Goal: Task Accomplishment & Management: Complete application form

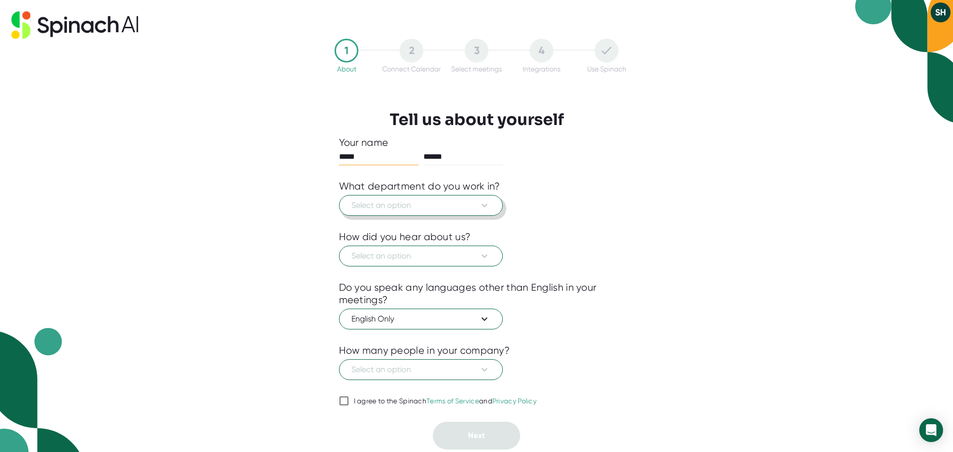
click at [421, 209] on span "Select an option" at bounding box center [420, 205] width 139 height 12
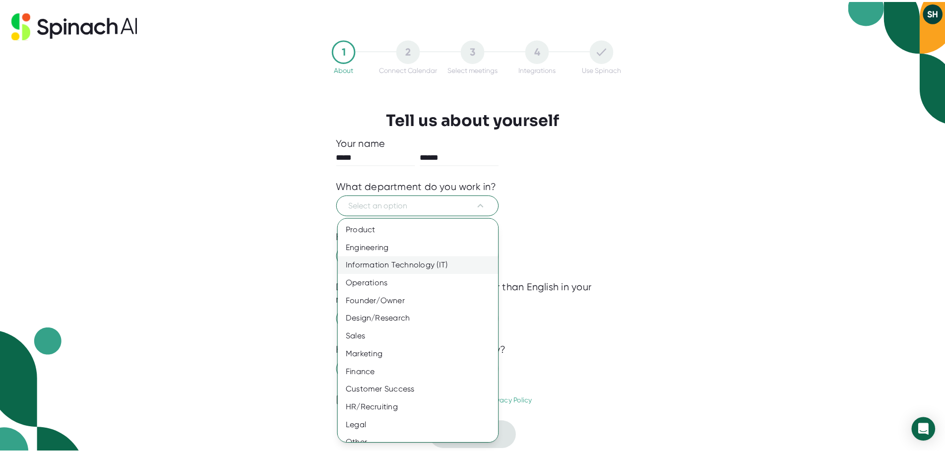
scroll to position [11, 0]
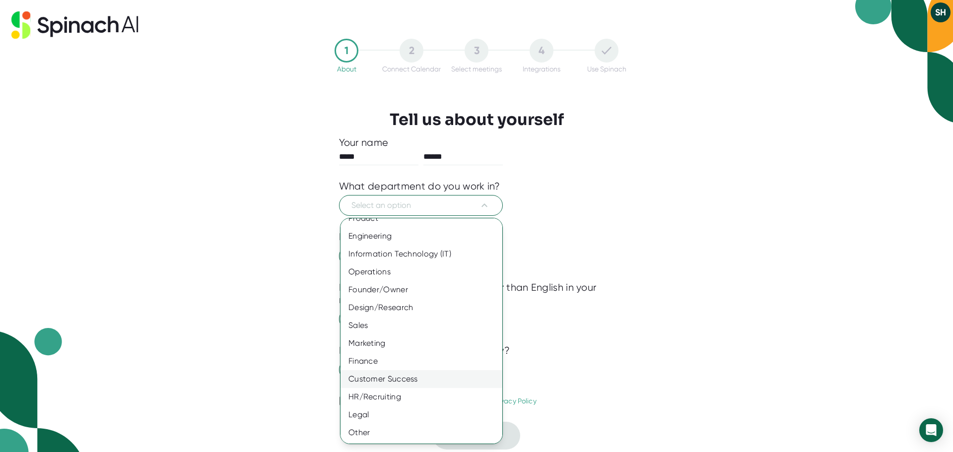
click at [395, 376] on div "Customer Success" at bounding box center [424, 379] width 169 height 18
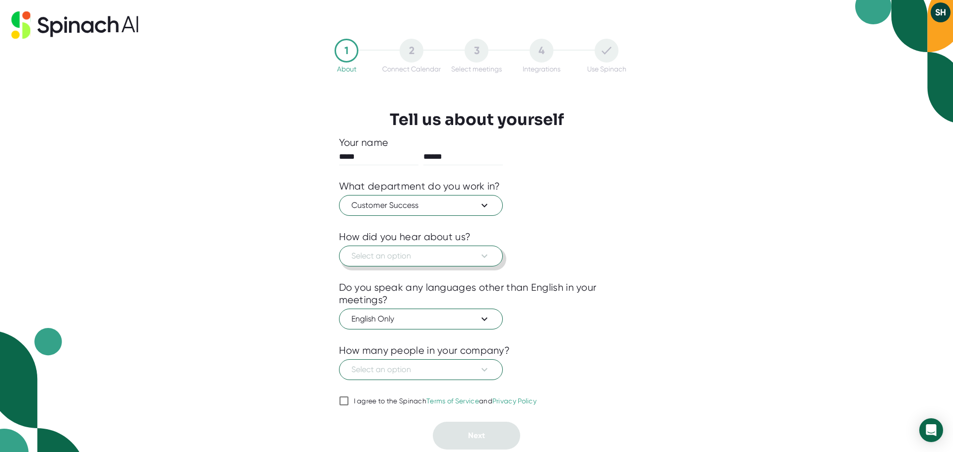
click at [399, 257] on span "Select an option" at bounding box center [420, 256] width 139 height 12
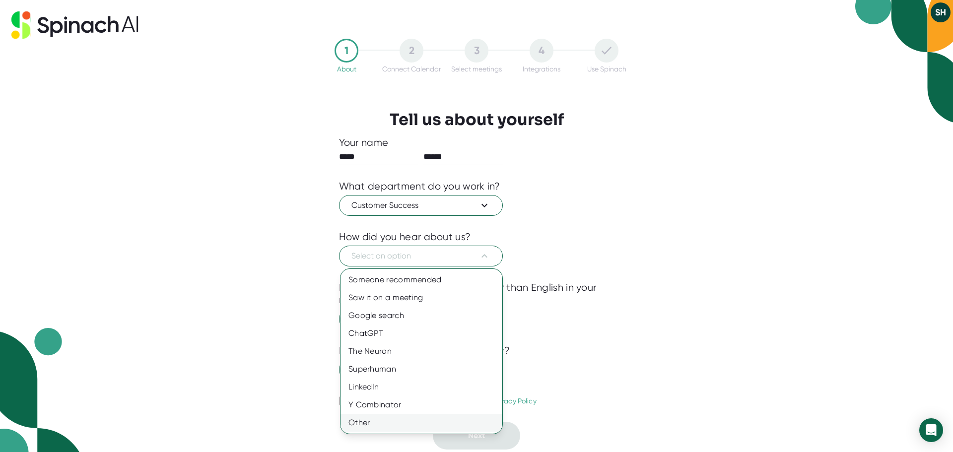
click at [374, 423] on div "Other" at bounding box center [421, 423] width 162 height 18
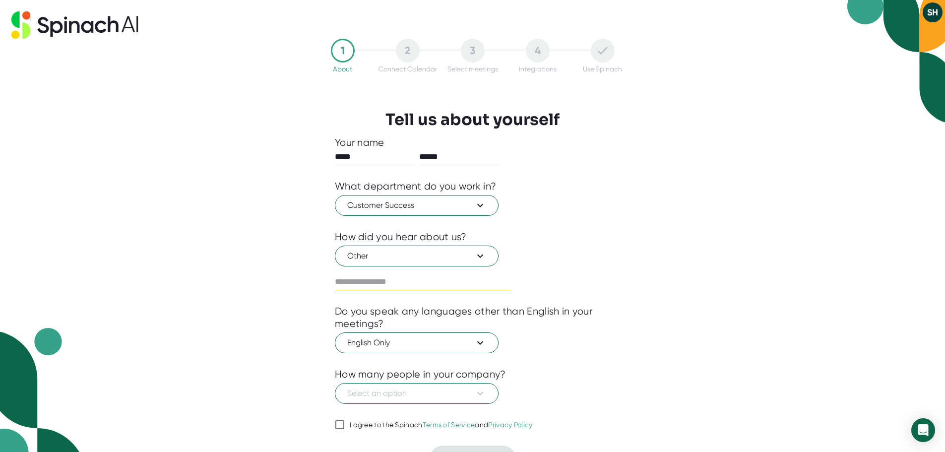
click at [406, 277] on input "text" at bounding box center [423, 282] width 177 height 16
type input "**********"
click at [415, 339] on span "English Only" at bounding box center [416, 343] width 139 height 12
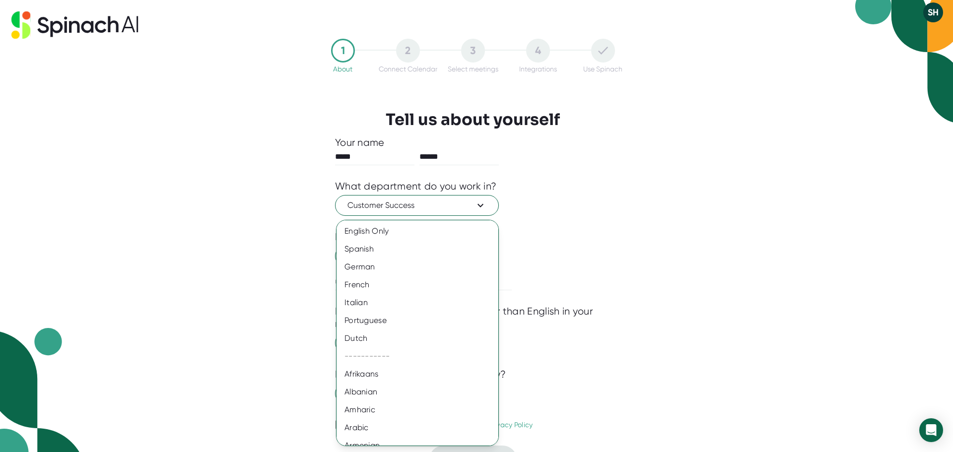
click at [628, 301] on div at bounding box center [476, 226] width 953 height 452
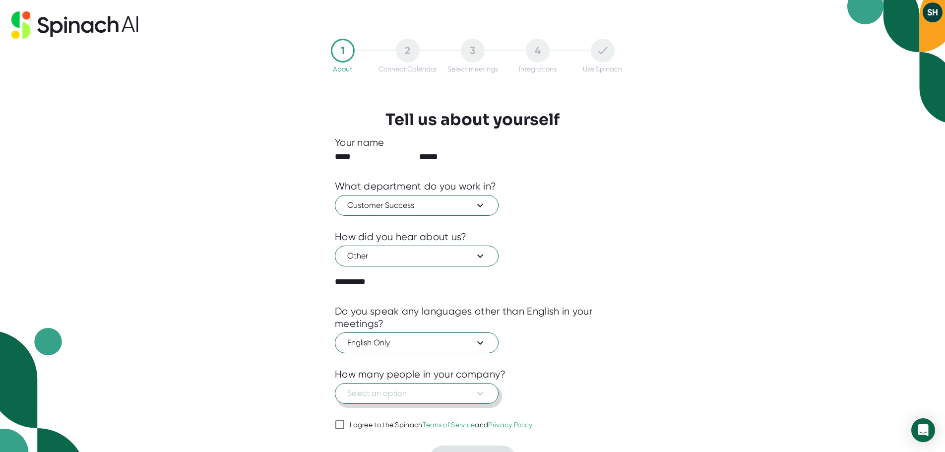
click at [400, 392] on span "Select an option" at bounding box center [416, 393] width 139 height 12
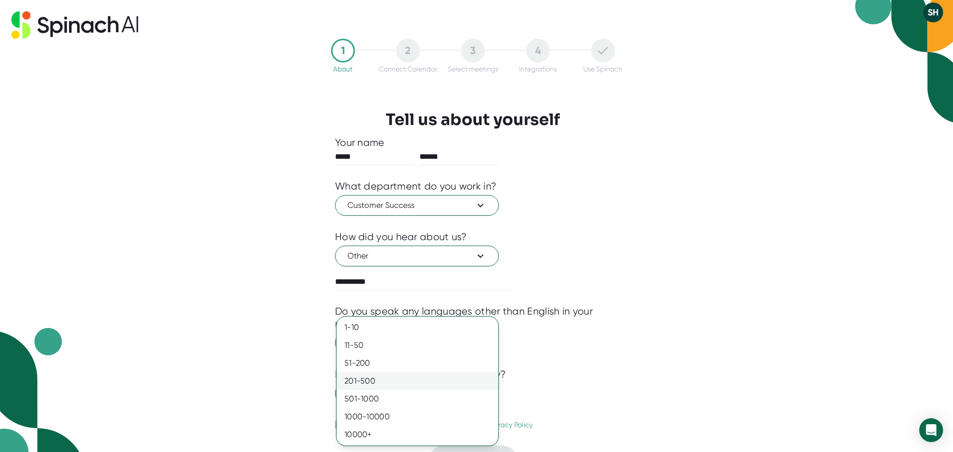
click at [414, 387] on div "201-500" at bounding box center [417, 381] width 162 height 18
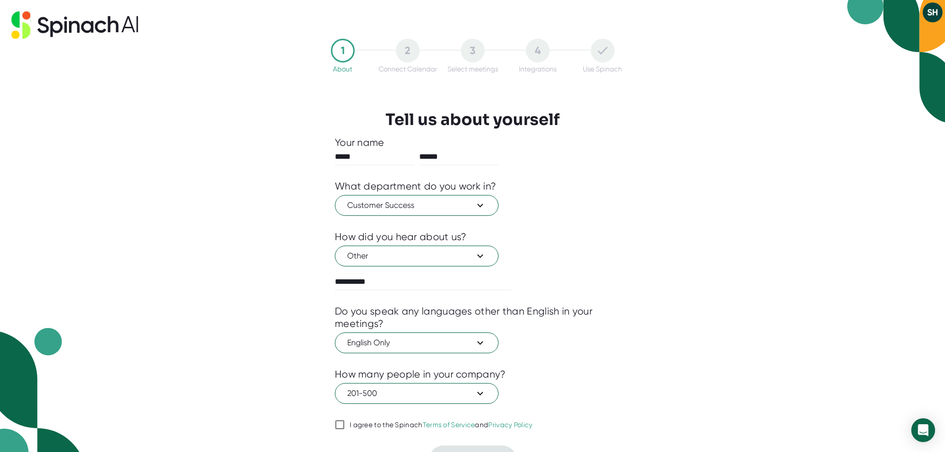
click at [341, 426] on input "I agree to the Spinach Terms of Service and Privacy Policy" at bounding box center [340, 425] width 10 height 12
checkbox input "true"
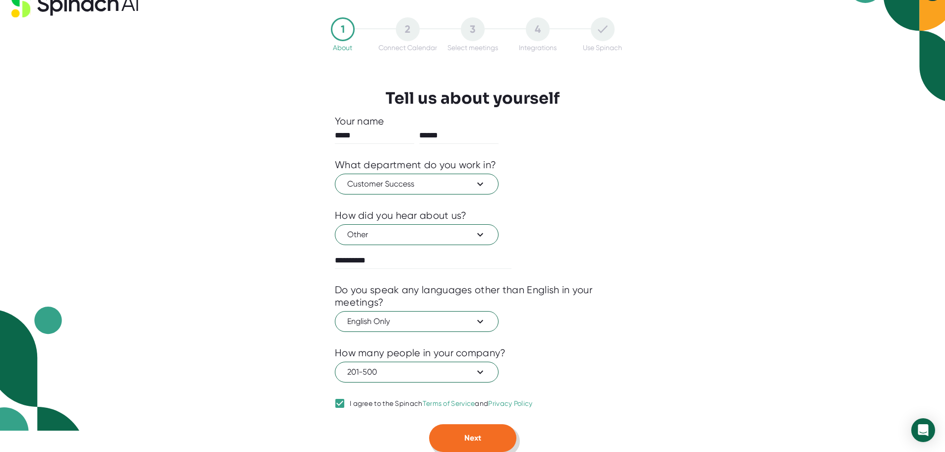
click at [463, 436] on button "Next" at bounding box center [472, 438] width 87 height 28
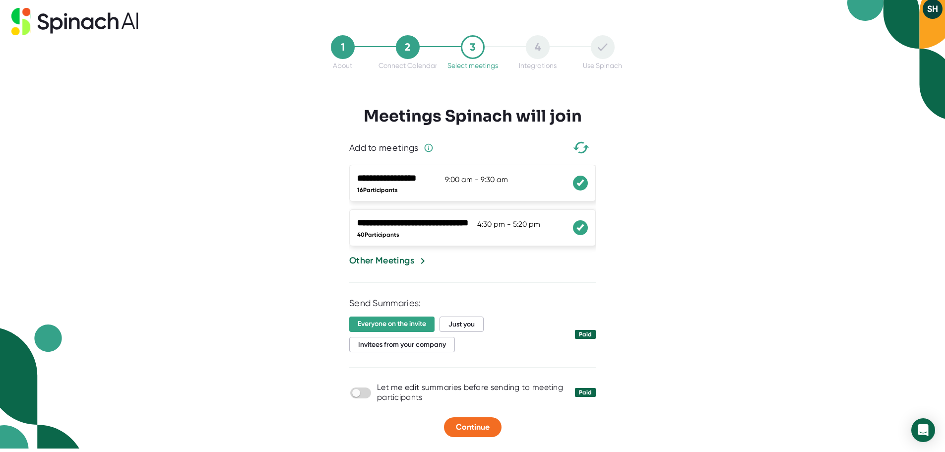
scroll to position [3, 0]
click at [576, 228] on icon at bounding box center [580, 228] width 10 height 8
click at [583, 186] on icon at bounding box center [580, 183] width 10 height 8
click at [386, 263] on div "Other Meetings" at bounding box center [381, 260] width 65 height 13
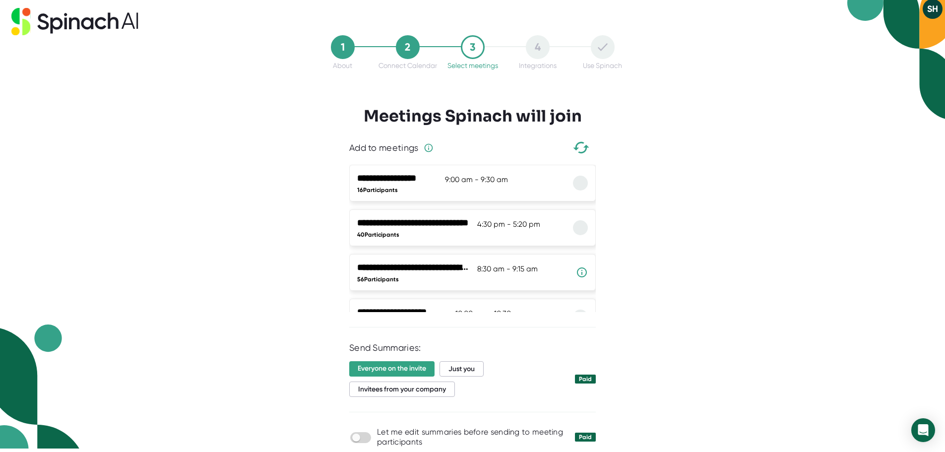
scroll to position [48, 0]
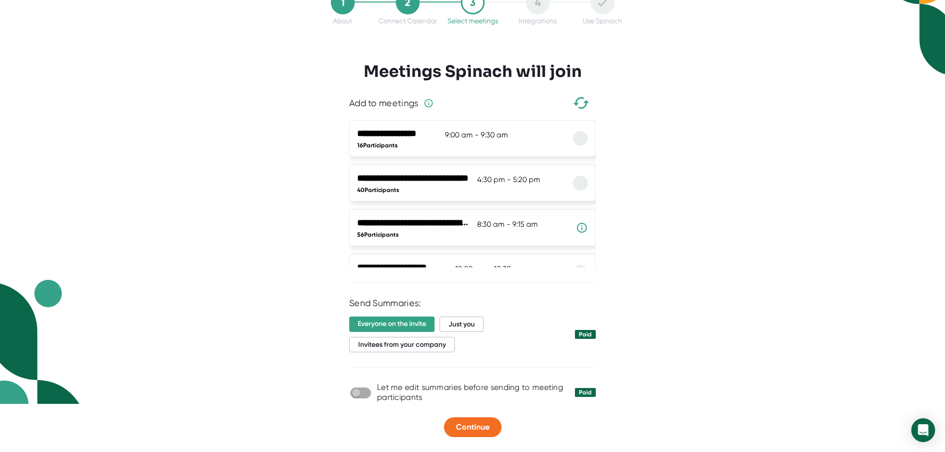
click at [360, 397] on input "checkbox" at bounding box center [356, 392] width 28 height 9
checkbox input "true"
click at [462, 327] on span "Just you" at bounding box center [462, 324] width 44 height 15
click at [485, 436] on button "Continue" at bounding box center [473, 427] width 58 height 20
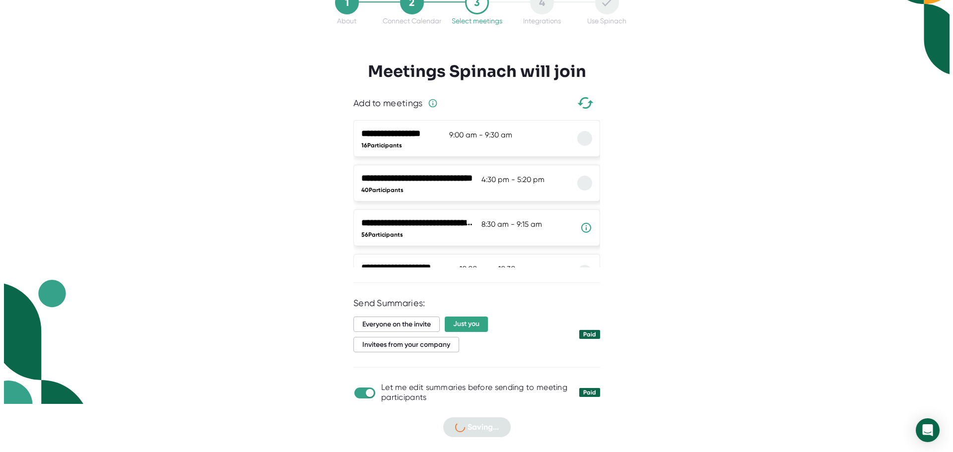
scroll to position [0, 0]
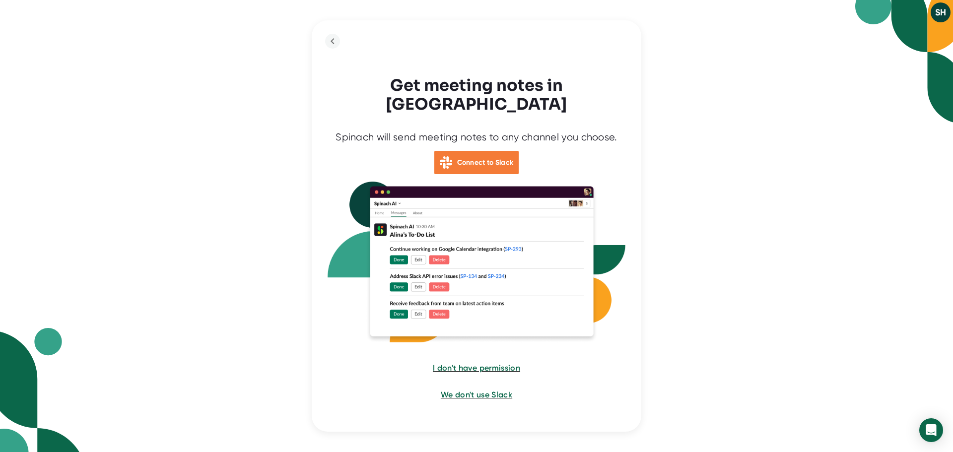
click at [482, 158] on b "Connect to Slack" at bounding box center [485, 162] width 57 height 8
click at [471, 363] on span "I don't have permission" at bounding box center [476, 367] width 88 height 9
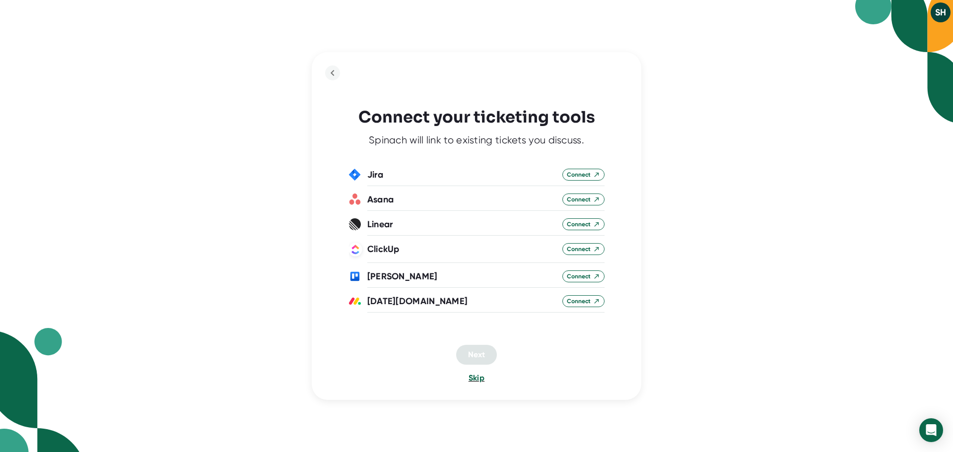
click at [472, 376] on span "Skip" at bounding box center [476, 377] width 16 height 9
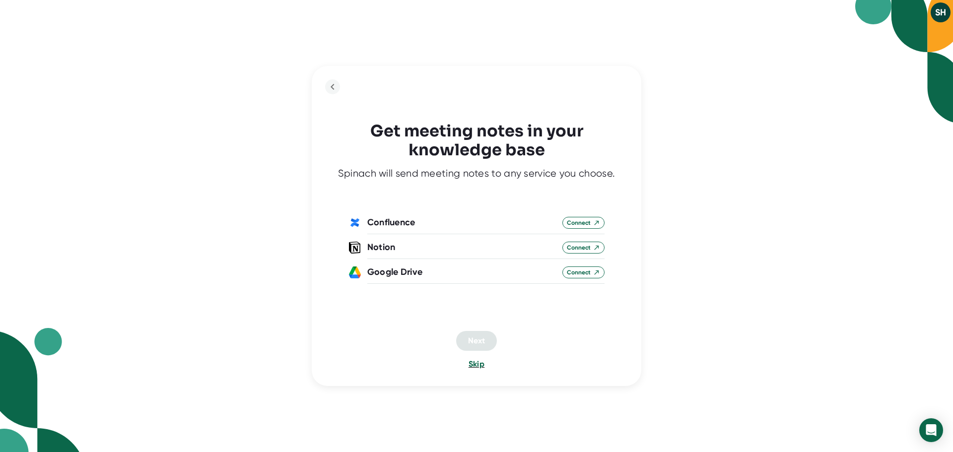
click at [477, 366] on span "Skip" at bounding box center [476, 363] width 16 height 9
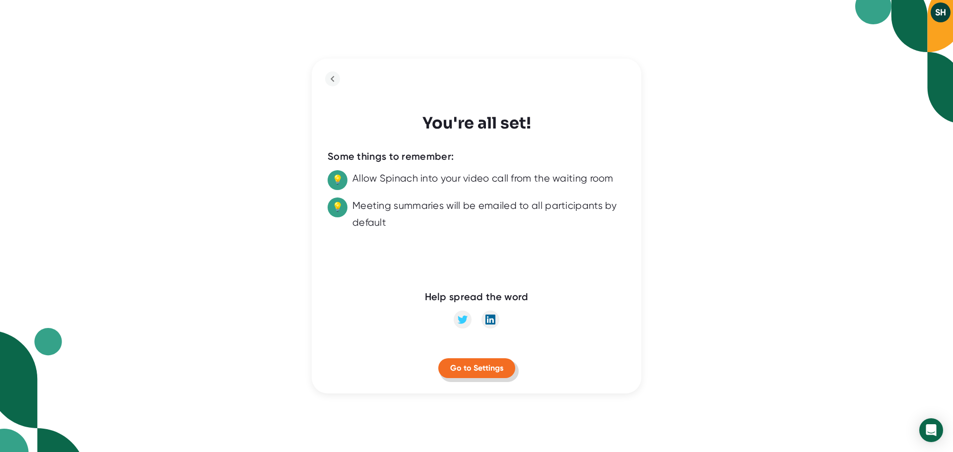
click at [476, 369] on span "Go to Settings" at bounding box center [476, 367] width 53 height 9
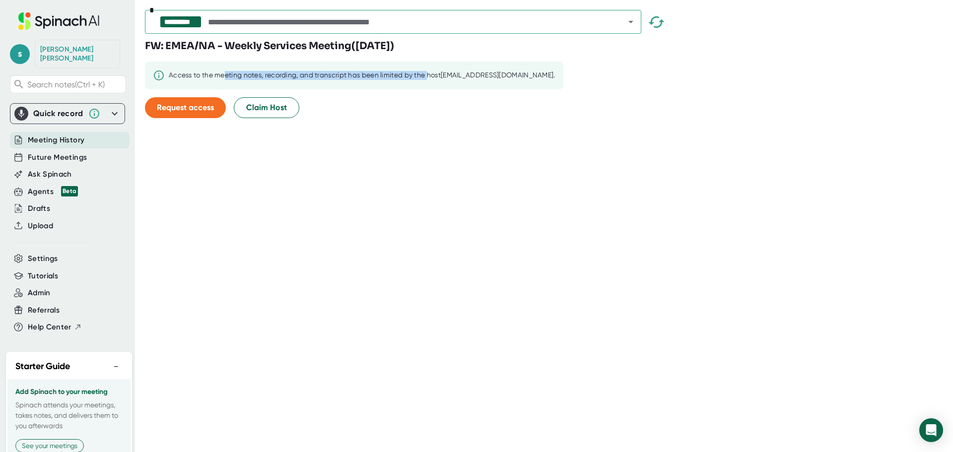
drag, startPoint x: 224, startPoint y: 75, endPoint x: 431, endPoint y: 70, distance: 206.4
click at [431, 70] on div "Access to the meeting notes, recording, and transcript has been limited by the …" at bounding box center [354, 76] width 418 height 28
click at [430, 81] on div "Access to the meeting notes, recording, and transcript has been limited by the …" at bounding box center [354, 76] width 418 height 28
drag, startPoint x: 432, startPoint y: 75, endPoint x: 211, endPoint y: 81, distance: 220.4
click at [211, 81] on div "Access to the meeting notes, recording, and transcript has been limited by the …" at bounding box center [354, 76] width 418 height 28
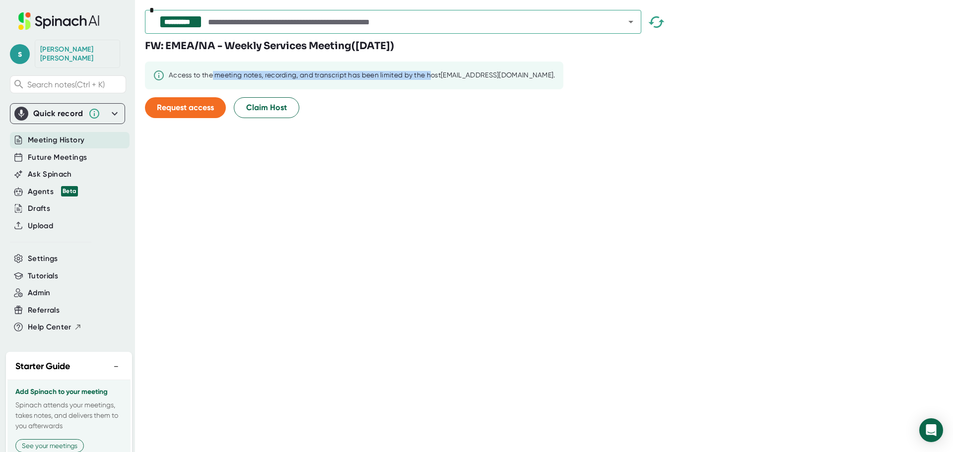
click at [211, 81] on div "Access to the meeting notes, recording, and transcript has been limited by the …" at bounding box center [354, 76] width 418 height 28
drag, startPoint x: 211, startPoint y: 81, endPoint x: 440, endPoint y: 75, distance: 228.3
click at [440, 75] on div "Access to the meeting notes, recording, and transcript has been limited by the …" at bounding box center [354, 76] width 418 height 28
click at [440, 75] on div "Access to the meeting notes, recording, and transcript has been limited by the …" at bounding box center [362, 75] width 386 height 9
drag, startPoint x: 440, startPoint y: 75, endPoint x: 157, endPoint y: 74, distance: 282.8
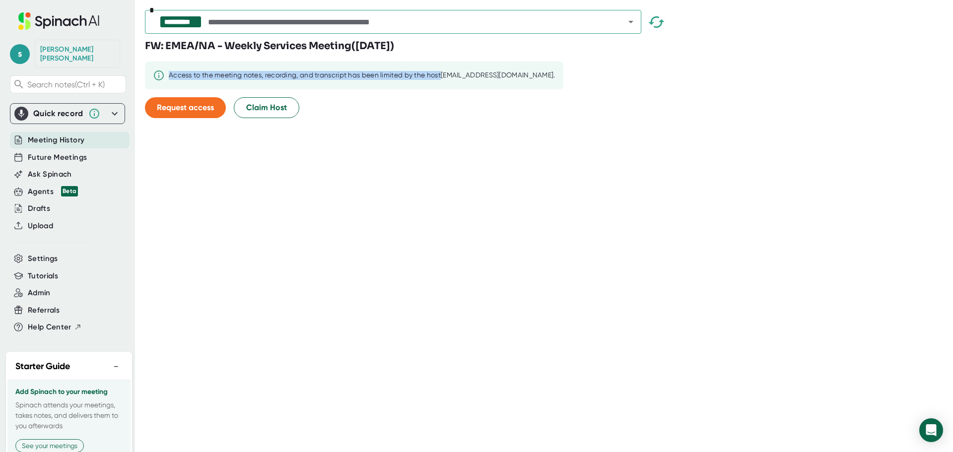
click at [157, 74] on div "Access to the meeting notes, recording, and transcript has been limited by the …" at bounding box center [354, 76] width 418 height 28
click at [190, 74] on div "Access to the meeting notes, recording, and transcript has been limited by the …" at bounding box center [362, 75] width 386 height 9
drag, startPoint x: 190, startPoint y: 74, endPoint x: 436, endPoint y: 72, distance: 246.6
click at [436, 72] on div "Access to the meeting notes, recording, and transcript has been limited by the …" at bounding box center [362, 75] width 386 height 9
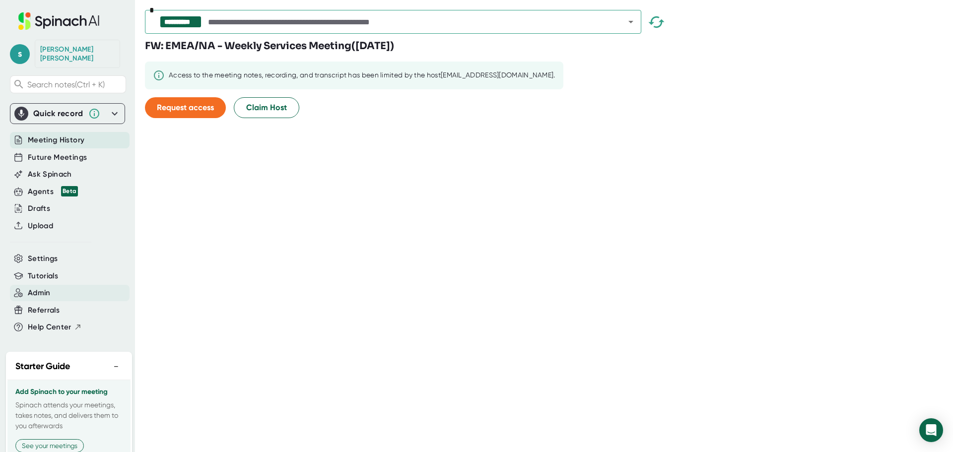
click at [47, 288] on span "Admin" at bounding box center [39, 292] width 23 height 11
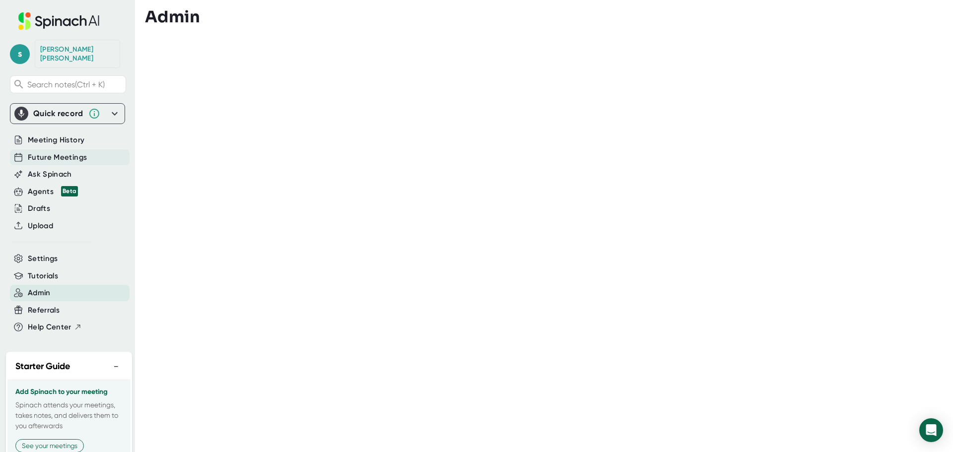
click at [49, 152] on span "Future Meetings" at bounding box center [57, 157] width 59 height 11
